Goal: Task Accomplishment & Management: Complete application form

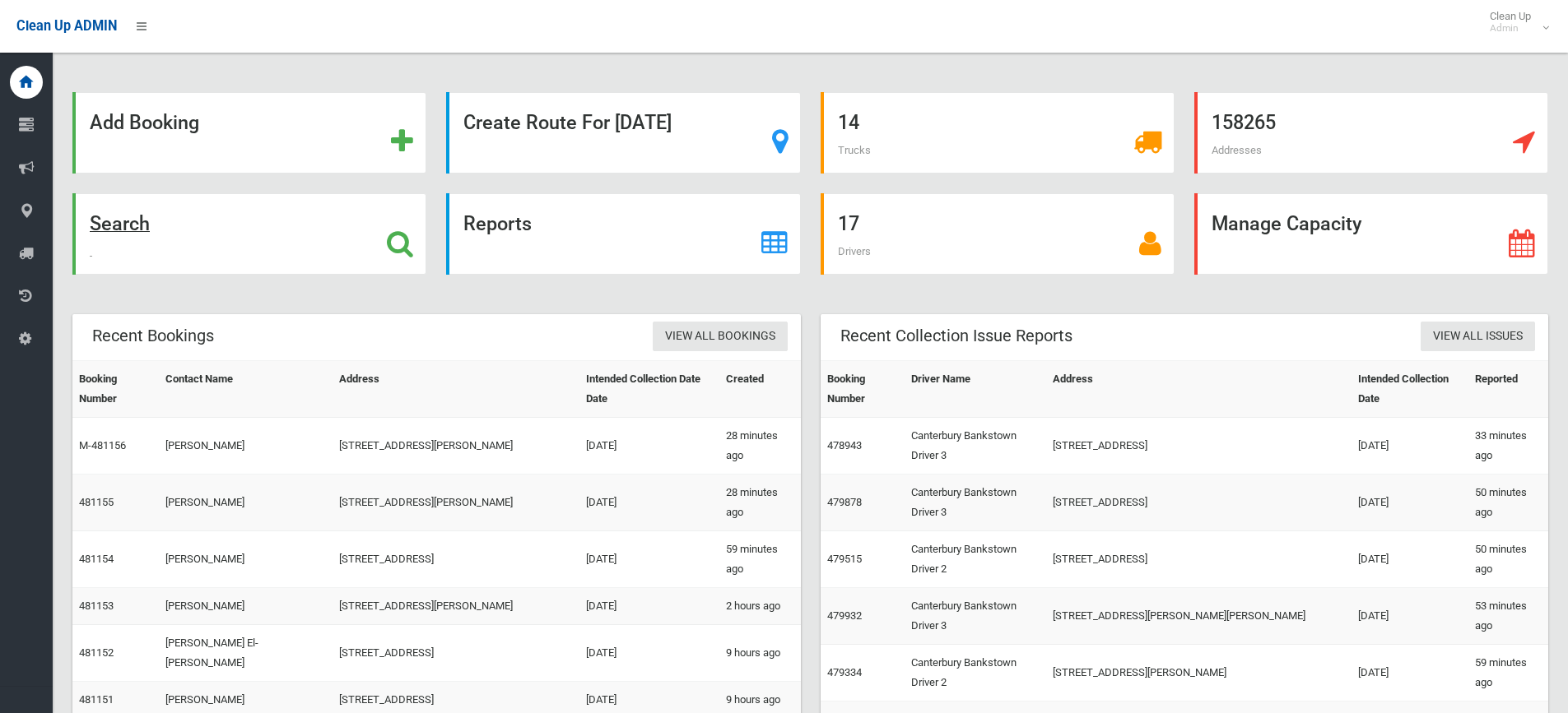
click at [138, 221] on strong "Search" at bounding box center [120, 223] width 60 height 23
click at [176, 118] on strong "Add Booking" at bounding box center [144, 122] width 109 height 23
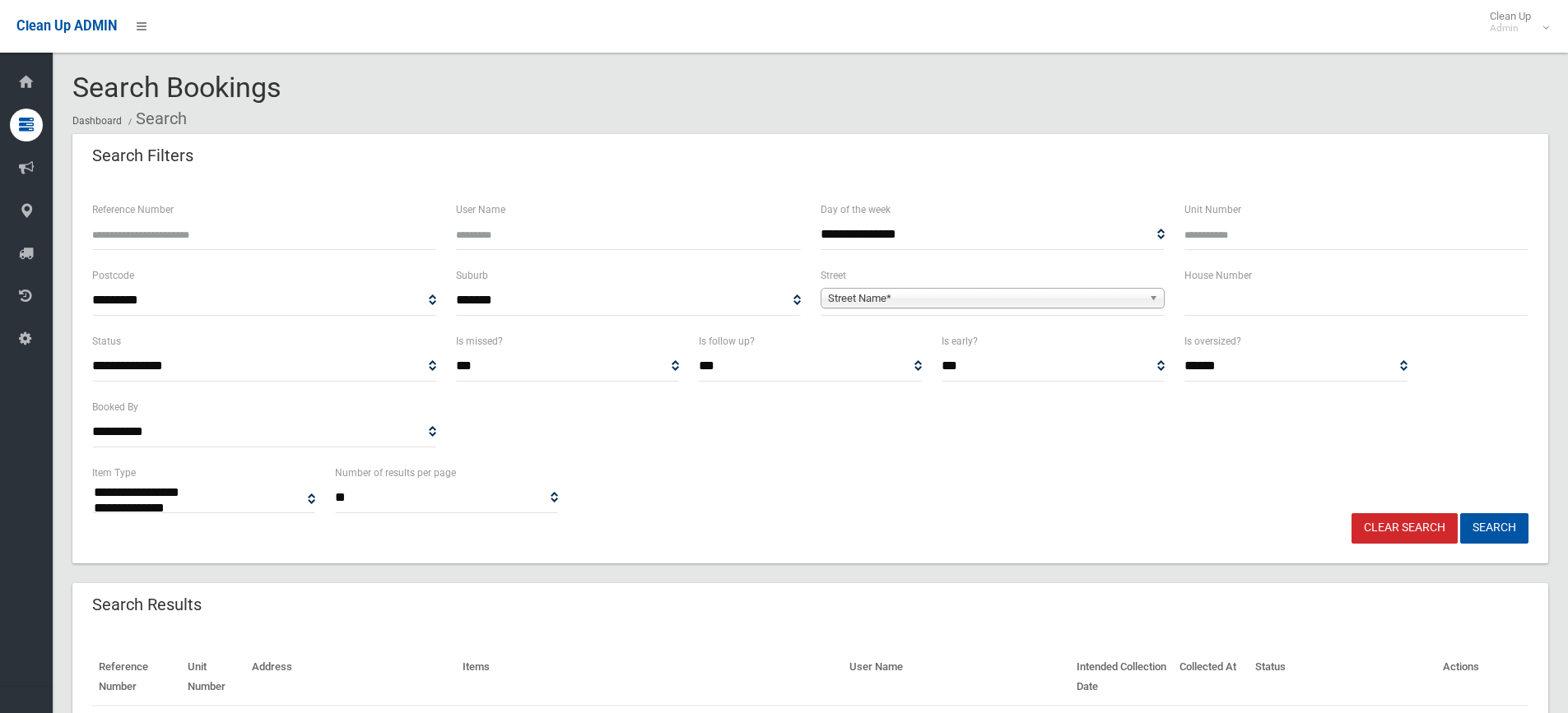
select select
